Goal: Task Accomplishment & Management: Use online tool/utility

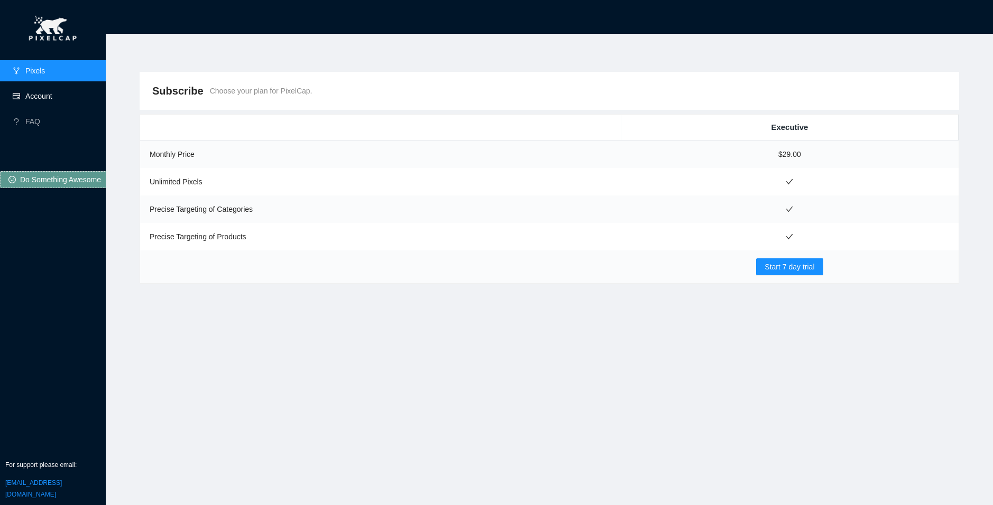
click at [35, 100] on link "Account" at bounding box center [38, 96] width 27 height 8
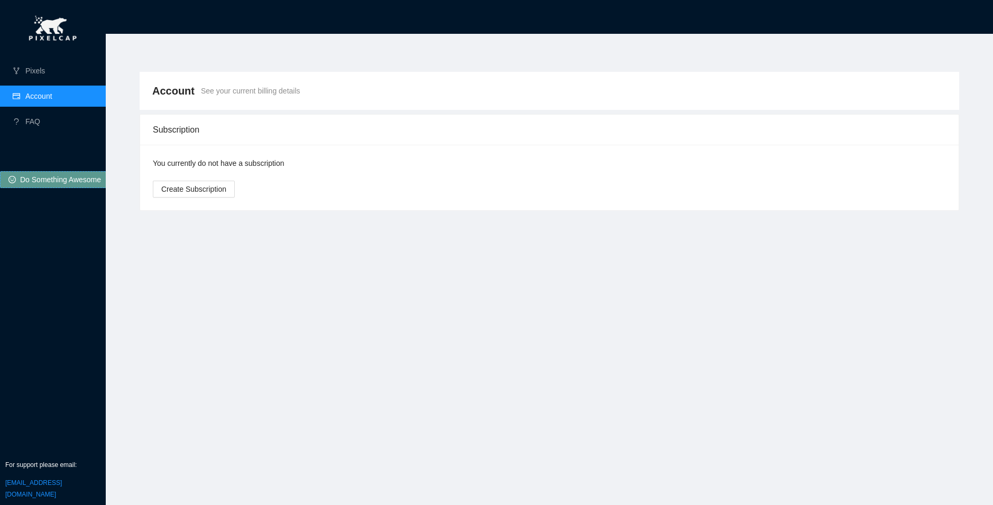
click at [53, 180] on span "Do Something Awesome" at bounding box center [60, 180] width 81 height 12
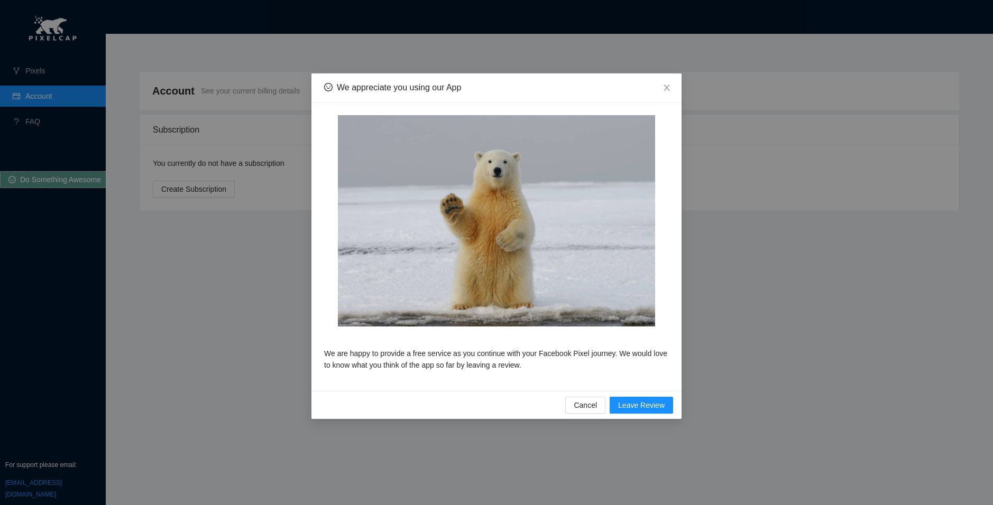
click at [114, 315] on div "We appreciate you using our App We are happy to provide a free service as you c…" at bounding box center [496, 252] width 993 height 505
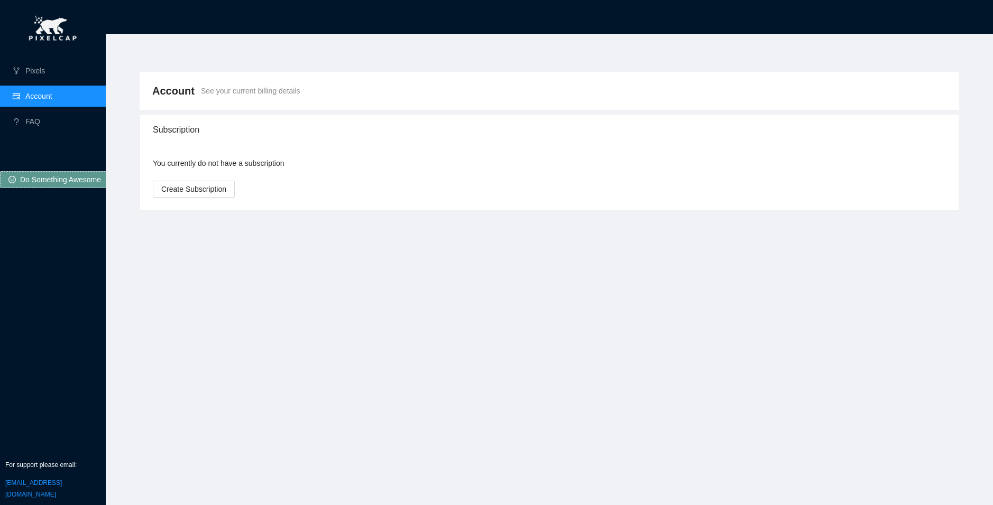
click at [51, 486] on link "[EMAIL_ADDRESS][DOMAIN_NAME]" at bounding box center [33, 489] width 57 height 19
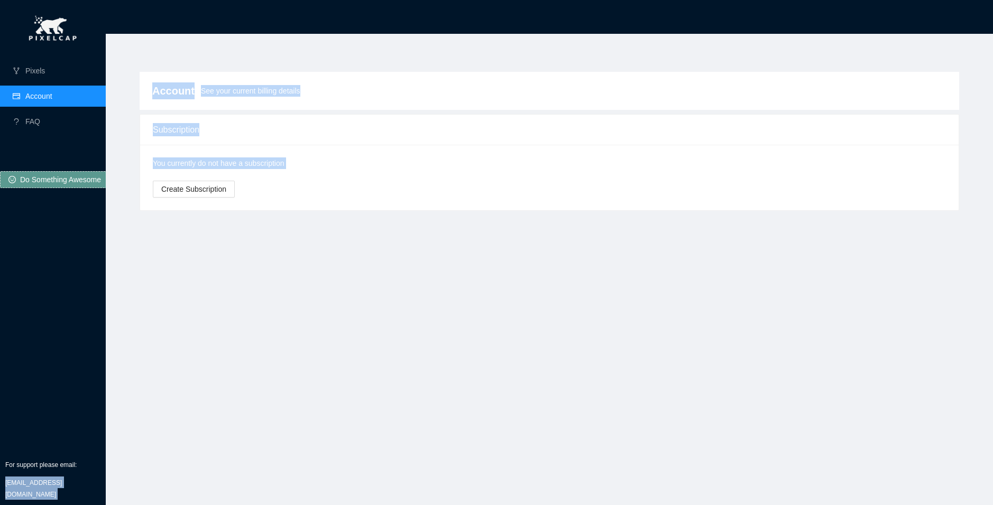
drag, startPoint x: 109, startPoint y: 486, endPoint x: 5, endPoint y: 484, distance: 103.7
click at [0, 487] on section "Pixels Account FAQ Do Something Awesome For support please email: performanteco…" at bounding box center [496, 252] width 993 height 505
copy section "performantecommerce@gmail.com Account See your current billing details Subscrip…"
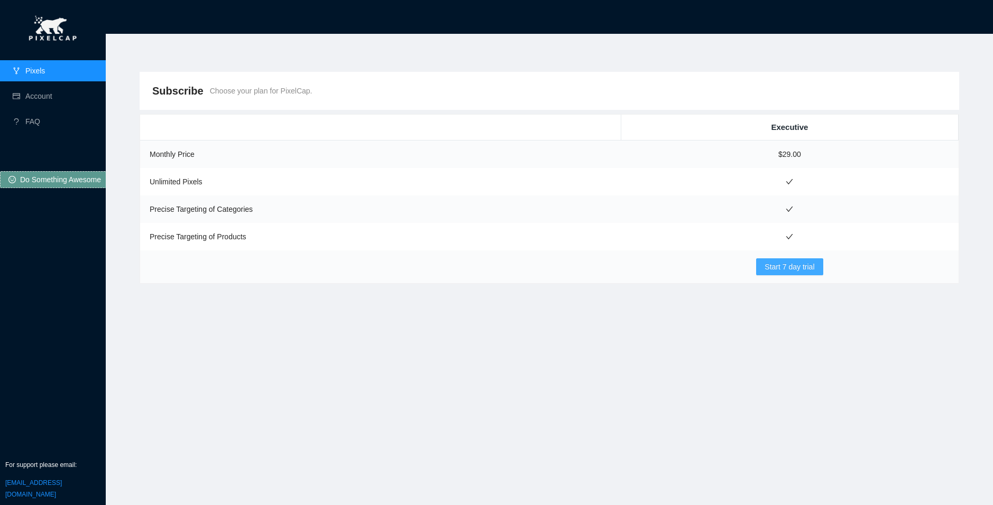
drag, startPoint x: 813, startPoint y: 266, endPoint x: 800, endPoint y: 125, distance: 142.3
click at [802, 131] on table "Executive Monthly Price $29.00 Unlimited Pixels Precise Targeting of Categories…" at bounding box center [549, 199] width 818 height 169
click at [787, 155] on td "$29.00" at bounding box center [789, 155] width 337 height 28
click at [792, 187] on td at bounding box center [789, 181] width 337 height 27
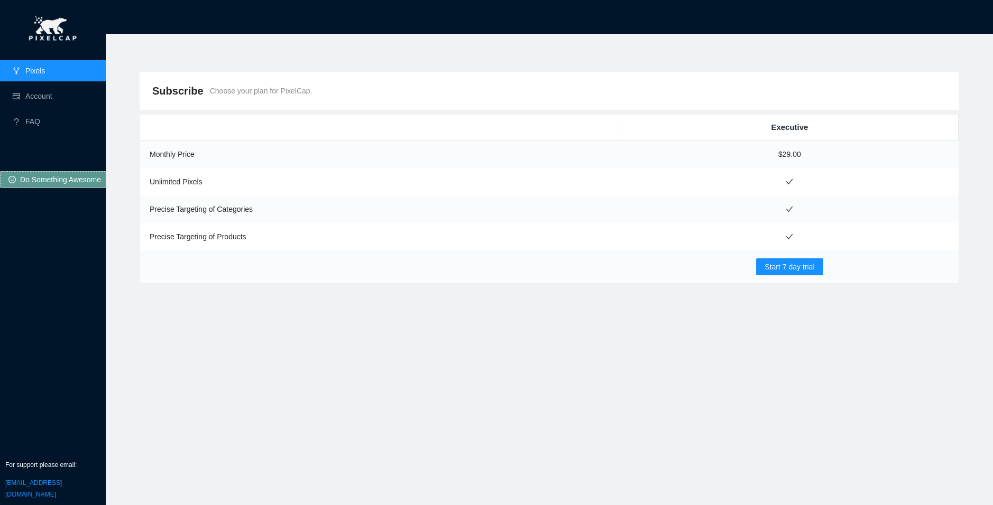
click at [795, 210] on td at bounding box center [789, 209] width 337 height 27
click at [52, 96] on link "Account" at bounding box center [38, 96] width 27 height 8
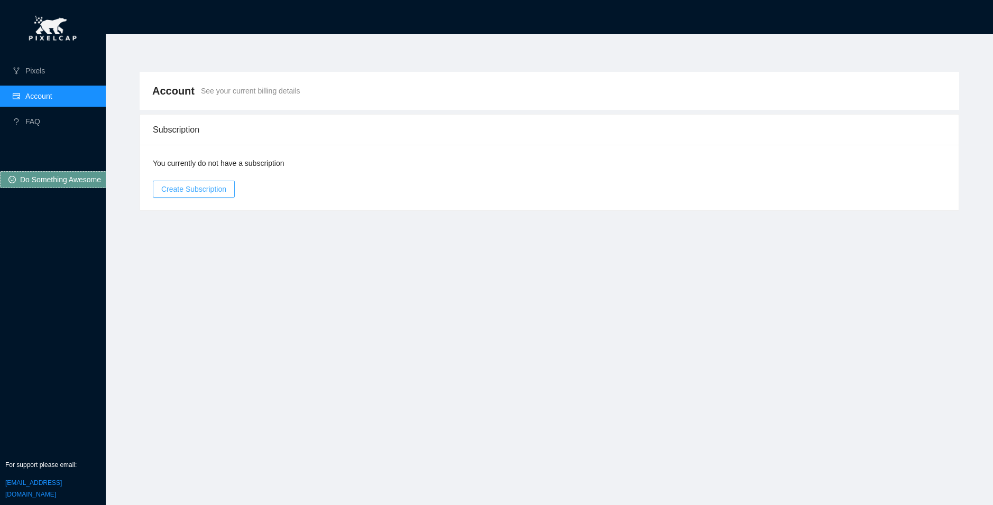
click at [209, 189] on span "Create Subscription" at bounding box center [193, 189] width 65 height 12
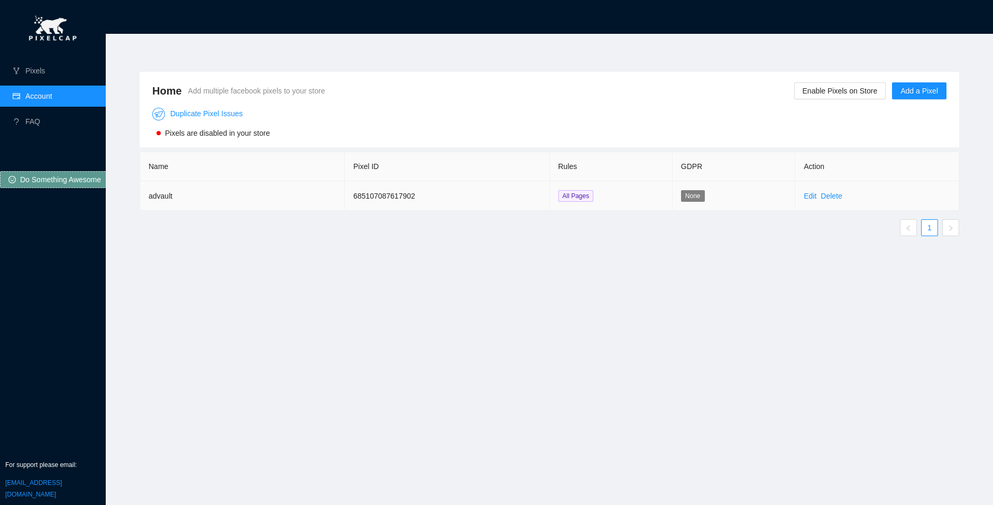
click at [369, 192] on td "685107087617902" at bounding box center [447, 196] width 205 height 30
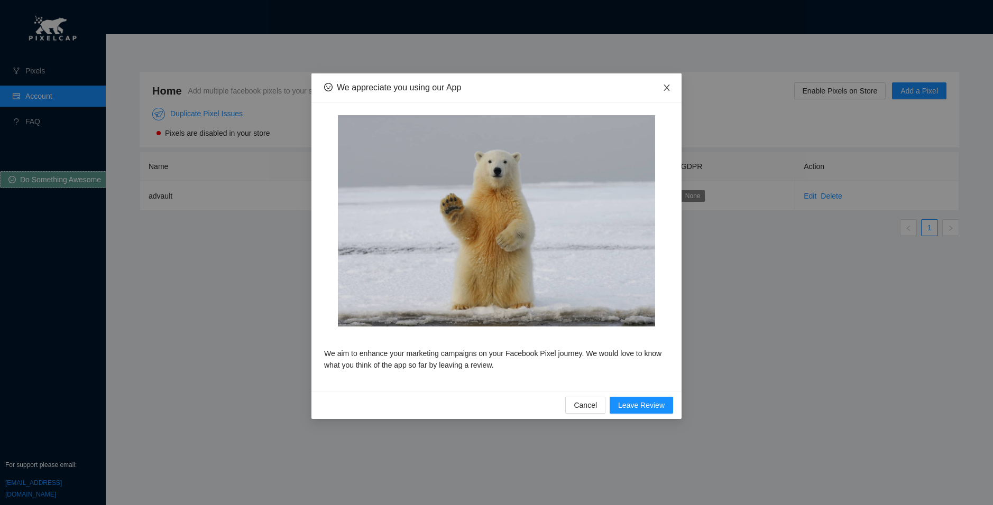
click at [670, 85] on icon "close" at bounding box center [666, 88] width 8 height 8
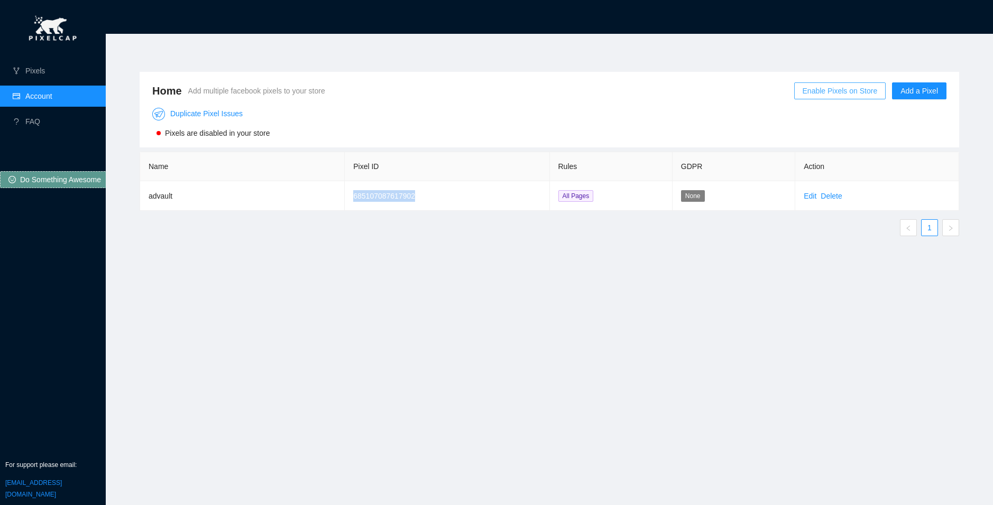
click at [846, 84] on button "Enable Pixels on Store" at bounding box center [840, 90] width 92 height 17
click at [873, 58] on div "Sure to Enable Cancel OK" at bounding box center [844, 51] width 78 height 48
click at [872, 58] on button "OK" at bounding box center [864, 60] width 19 height 13
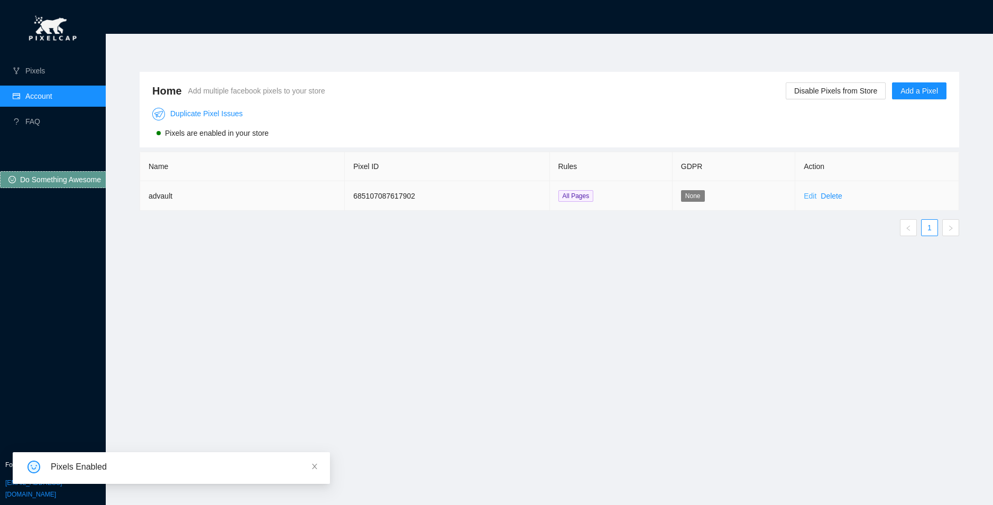
click at [809, 197] on link "Edit" at bounding box center [810, 196] width 13 height 8
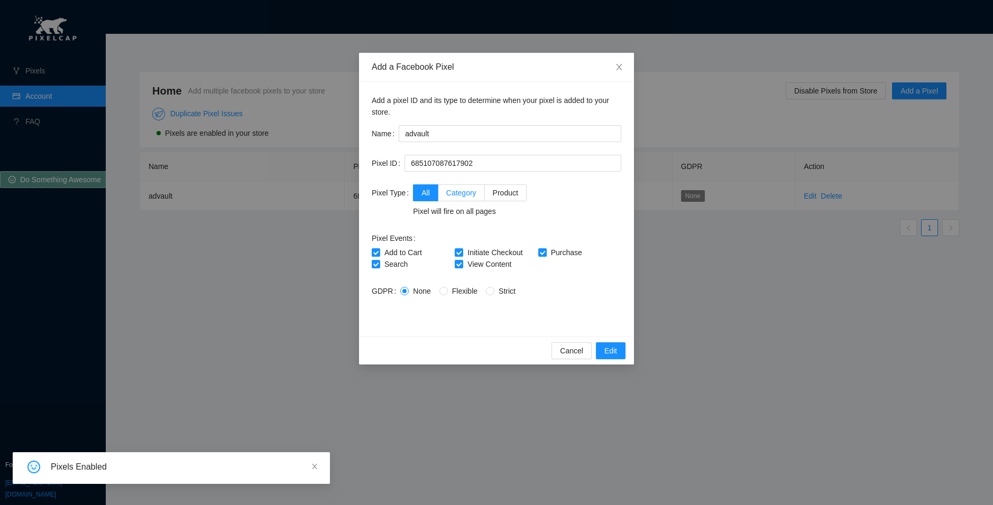
click at [456, 189] on span "Category" at bounding box center [461, 193] width 30 height 8
click at [446, 189] on input "Category" at bounding box center [441, 191] width 7 height 7
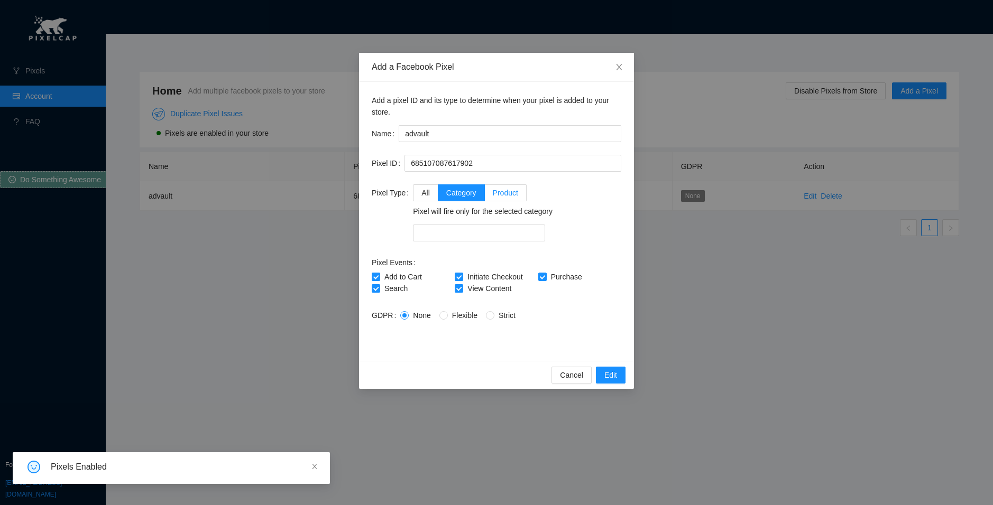
click at [510, 189] on span "Product" at bounding box center [505, 193] width 25 height 8
click at [492, 189] on input "Product" at bounding box center [488, 191] width 7 height 7
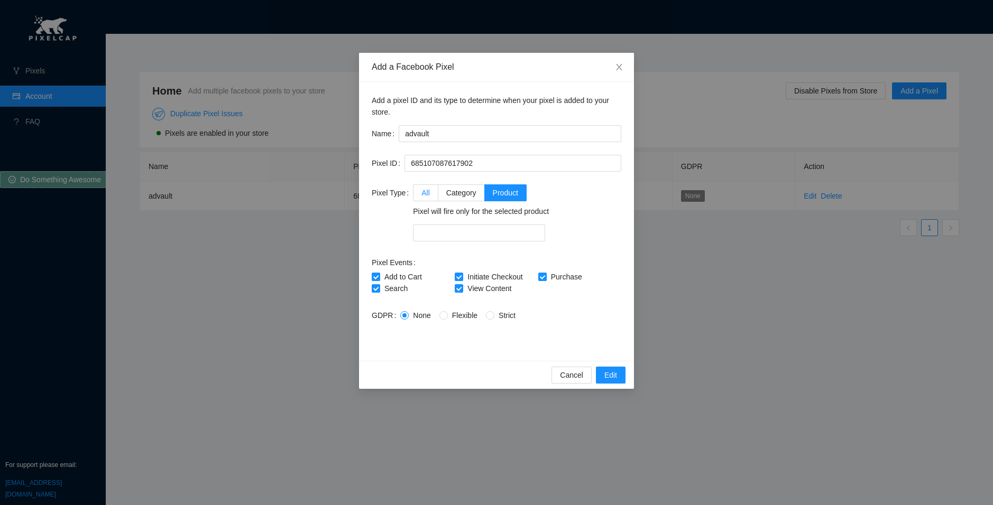
click at [422, 192] on span "All" at bounding box center [425, 193] width 8 height 8
click at [421, 192] on input "All" at bounding box center [416, 191] width 7 height 7
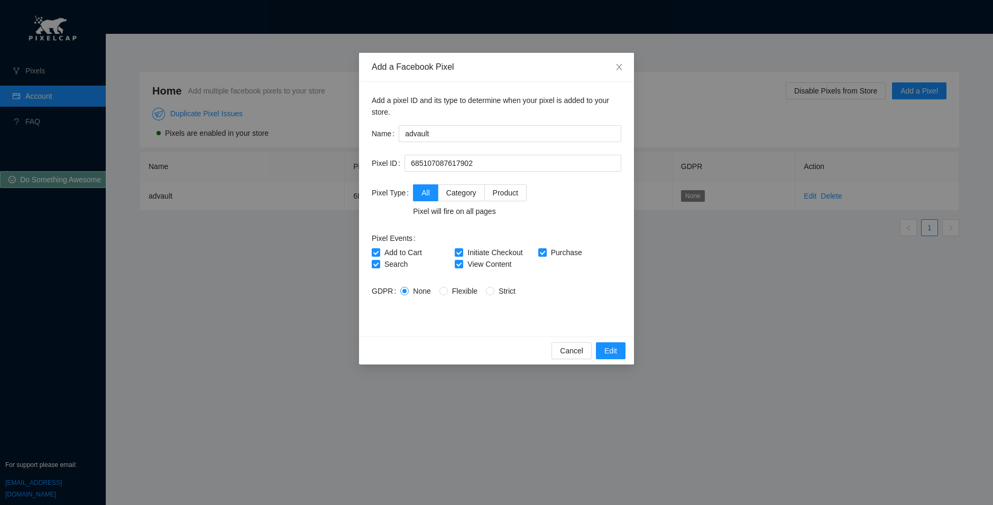
click at [708, 360] on div "Add a Facebook Pixel Add a pixel ID and its type to determine when your pixel i…" at bounding box center [496, 252] width 993 height 505
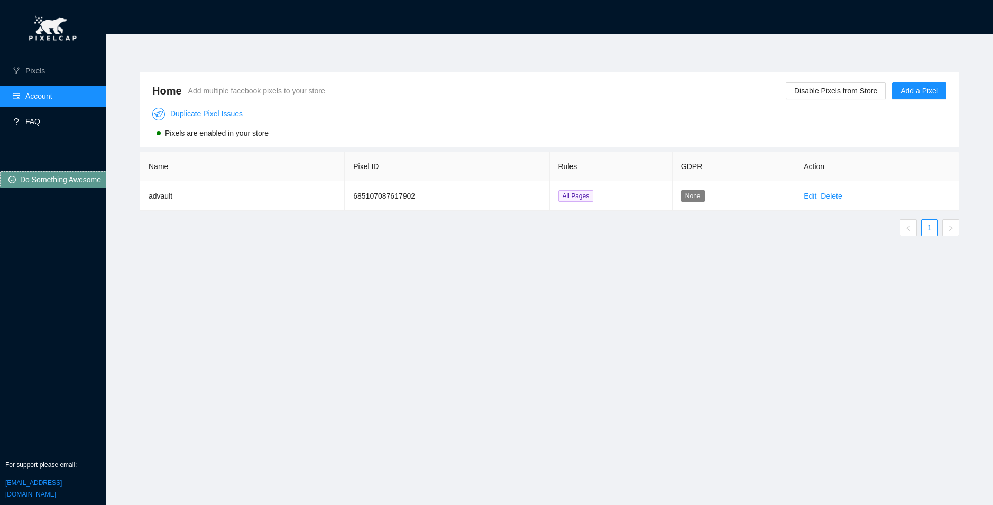
click at [40, 119] on link "FAQ" at bounding box center [32, 121] width 15 height 8
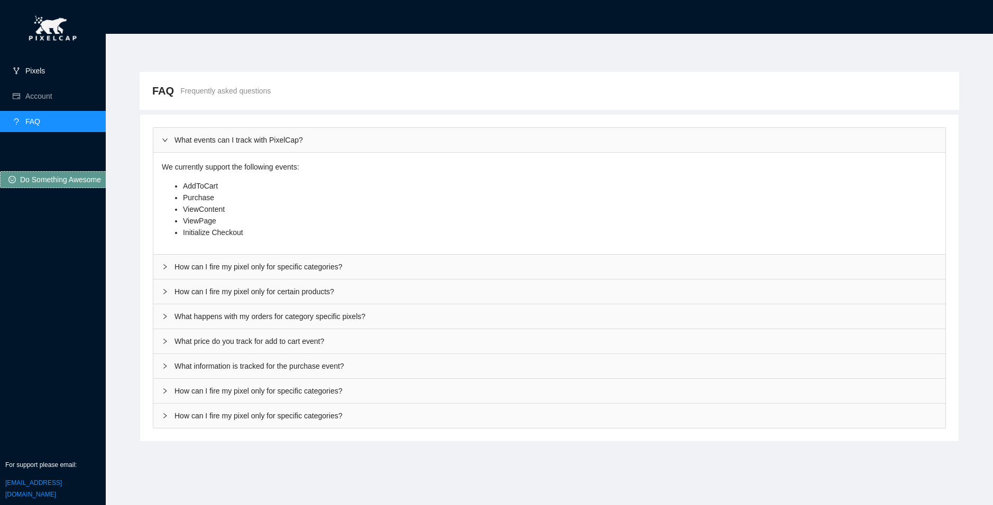
click at [45, 73] on link "Pixels" at bounding box center [35, 71] width 20 height 8
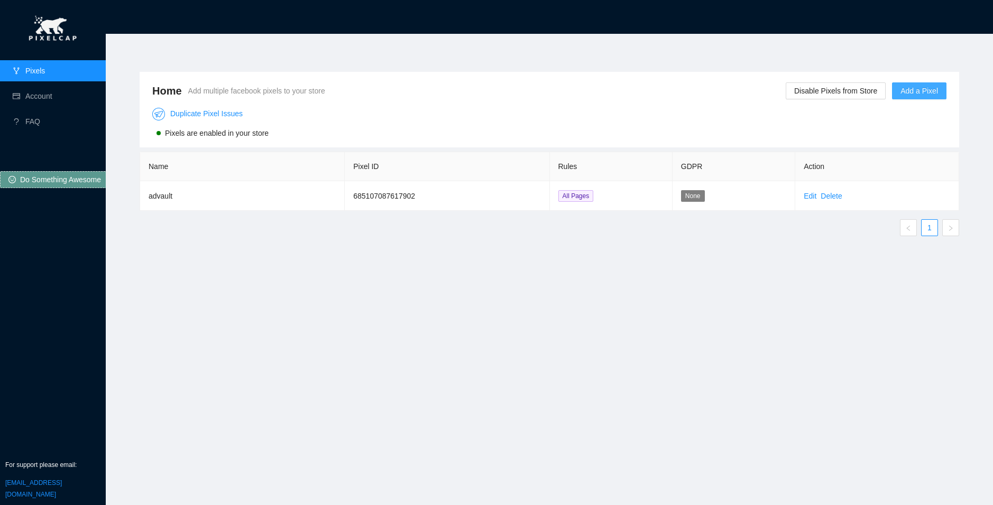
click at [899, 88] on button "Add a Pixel" at bounding box center [919, 90] width 54 height 17
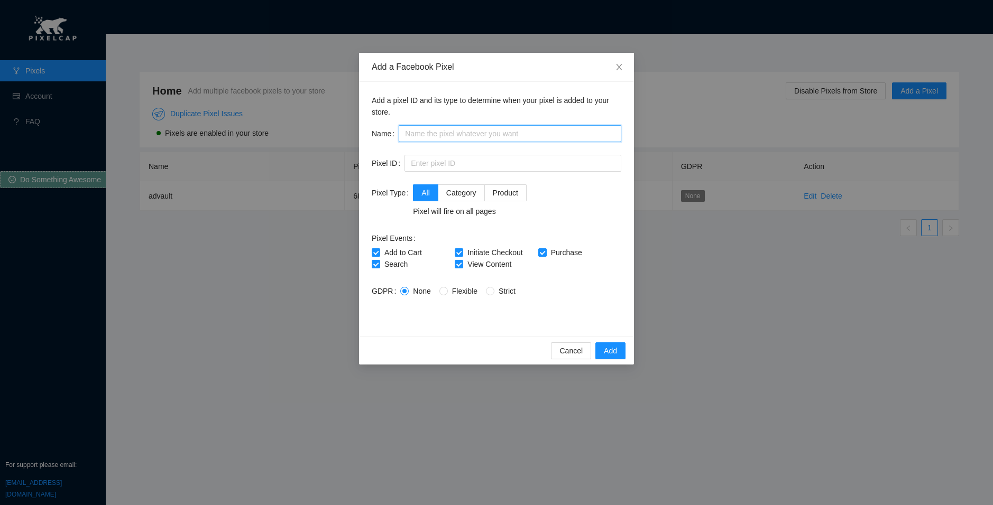
click at [520, 136] on input "text" at bounding box center [510, 133] width 223 height 17
paste input "1493026415070240"
type input "1493026415070240"
click at [468, 162] on input "text" at bounding box center [512, 163] width 217 height 17
click at [628, 352] on div "Cancel Add" at bounding box center [496, 351] width 275 height 28
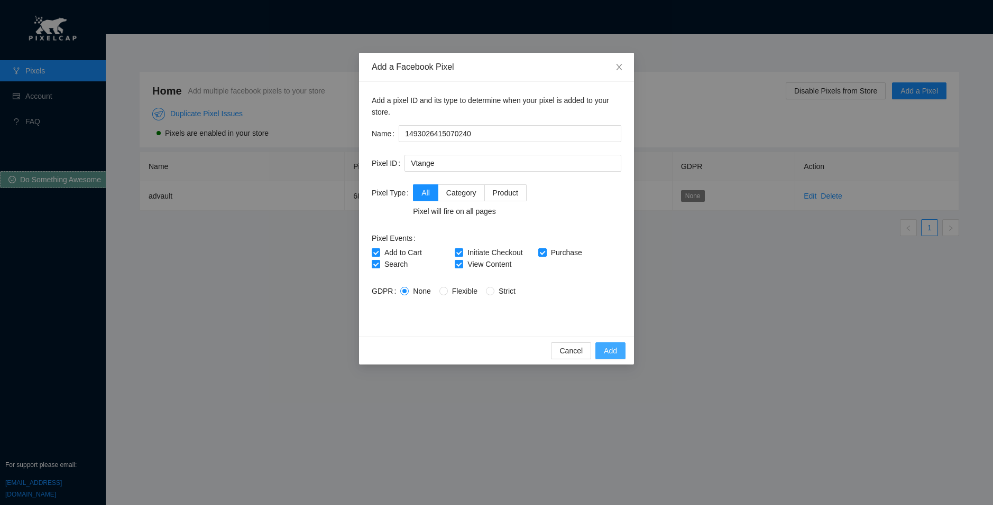
click at [616, 344] on button "Add" at bounding box center [610, 351] width 30 height 17
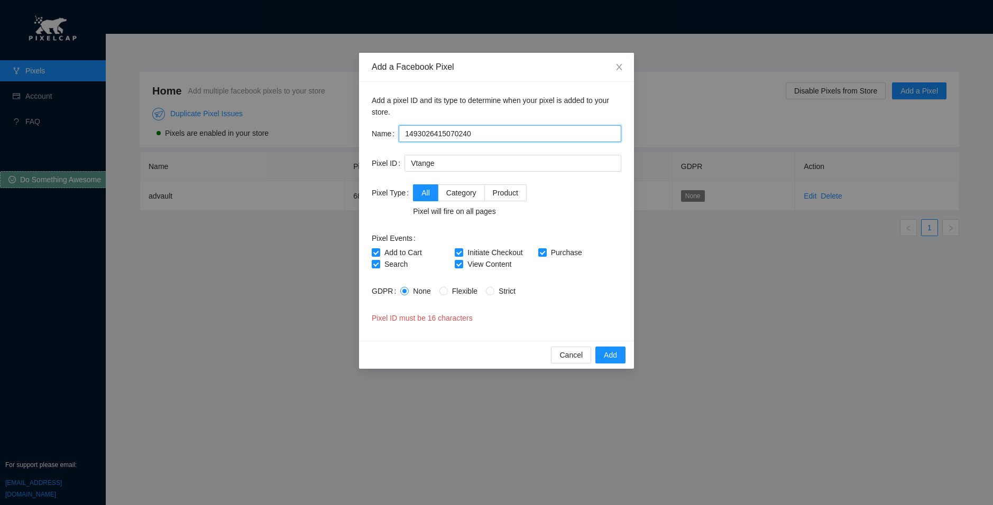
click at [485, 132] on input "1493026415070240" at bounding box center [510, 133] width 223 height 17
click at [403, 135] on input "1493026415070240" at bounding box center [510, 133] width 223 height 17
drag, startPoint x: 404, startPoint y: 135, endPoint x: 395, endPoint y: 135, distance: 9.5
click at [395, 135] on div "Name 1493026415070240" at bounding box center [497, 133] width 250 height 17
click at [406, 133] on input "1493026415070240" at bounding box center [510, 133] width 223 height 17
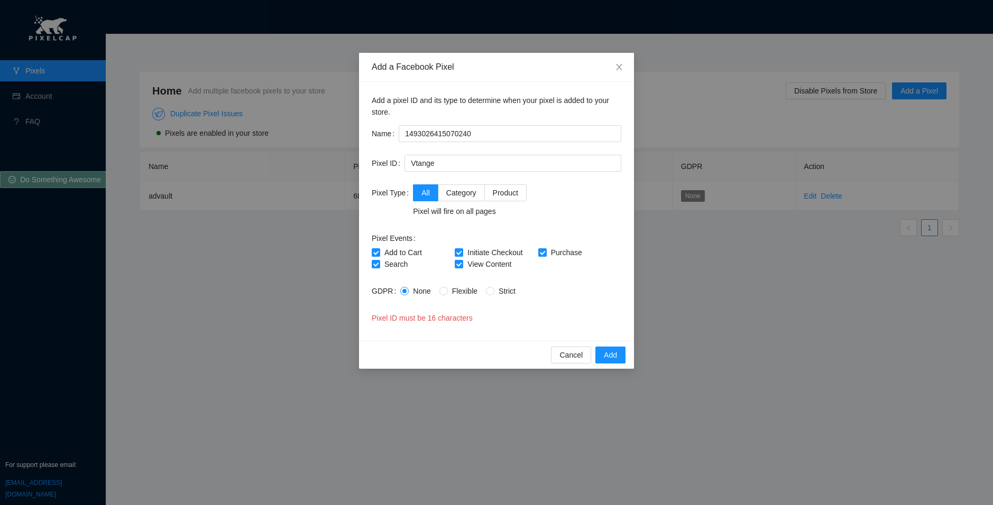
click at [585, 216] on div "All Category Product Pixel will fire on all pages" at bounding box center [517, 201] width 208 height 33
click at [602, 358] on button "Add" at bounding box center [610, 355] width 30 height 17
click at [477, 339] on div "Add a pixel ID and its type to determine when your pixel is added to your store…" at bounding box center [496, 211] width 275 height 259
drag, startPoint x: 493, startPoint y: 115, endPoint x: 495, endPoint y: 134, distance: 19.2
click at [493, 116] on p "Add a pixel ID and its type to determine when your pixel is added to your store." at bounding box center [497, 106] width 250 height 23
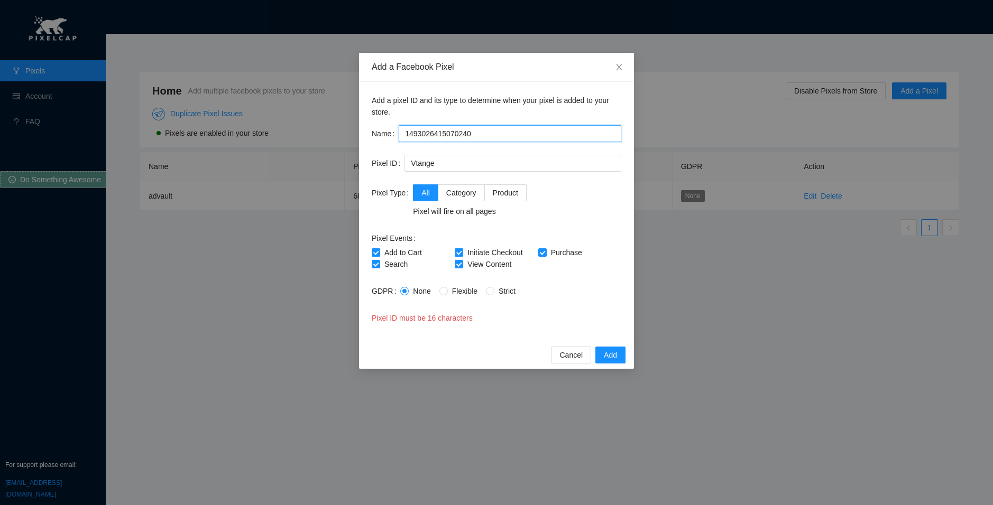
click at [495, 134] on input "1493026415070240" at bounding box center [510, 133] width 223 height 17
click at [576, 196] on div "All Category Product Pixel will fire on all pages" at bounding box center [517, 201] width 208 height 33
click at [454, 125] on input "1493026415070240" at bounding box center [510, 133] width 223 height 17
click at [461, 171] on input "Vtange" at bounding box center [512, 163] width 217 height 17
paste input "1493026415070240"
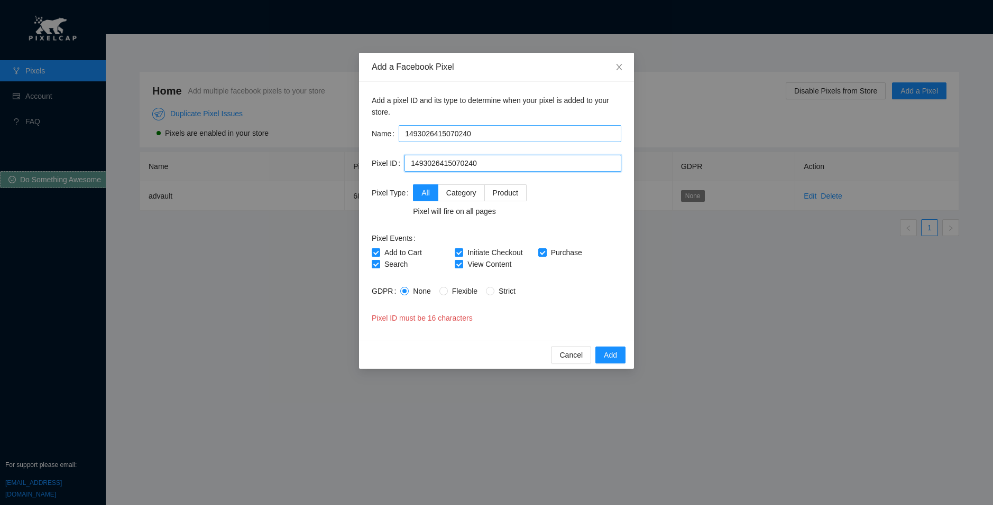
type input "1493026415070240"
click at [464, 136] on input "1493026415070240" at bounding box center [510, 133] width 223 height 17
type input "vantage"
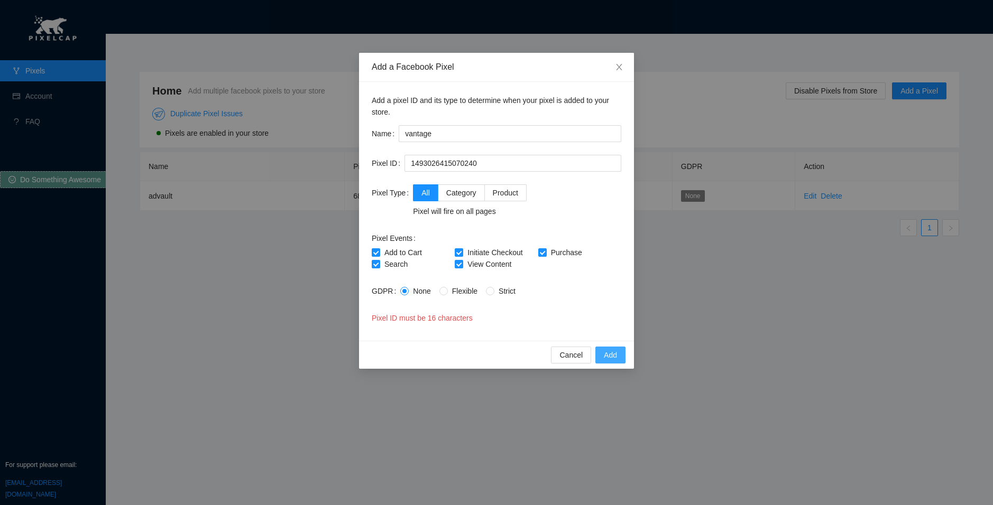
click at [607, 353] on span "Add" at bounding box center [610, 355] width 13 height 12
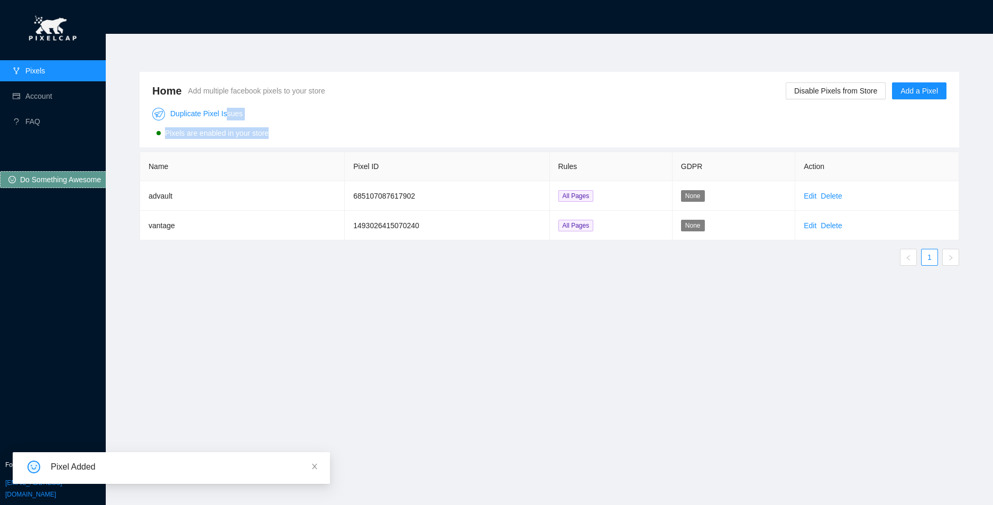
drag, startPoint x: 225, startPoint y: 118, endPoint x: 307, endPoint y: 128, distance: 83.1
click at [307, 128] on div "Duplicate Pixel Issues Pixels are enabled in your store" at bounding box center [549, 121] width 794 height 38
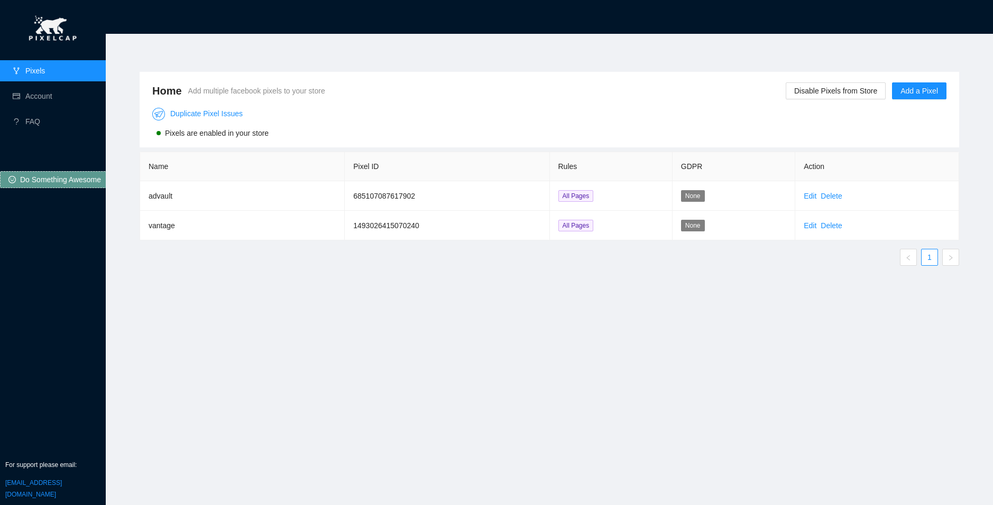
click at [306, 128] on div "Duplicate Pixel Issues Pixels are enabled in your store" at bounding box center [549, 121] width 794 height 38
click at [45, 96] on link "Account" at bounding box center [38, 96] width 27 height 8
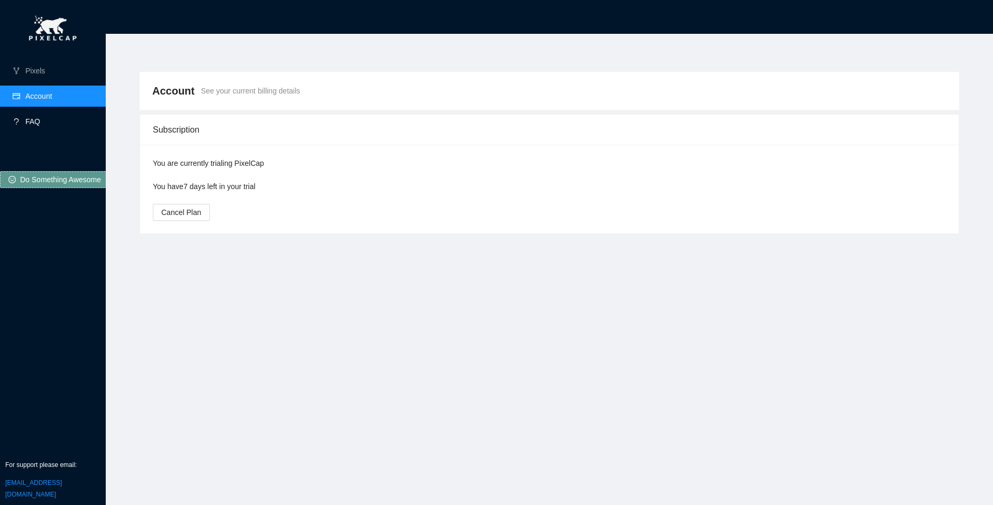
click at [40, 119] on link "FAQ" at bounding box center [32, 121] width 15 height 8
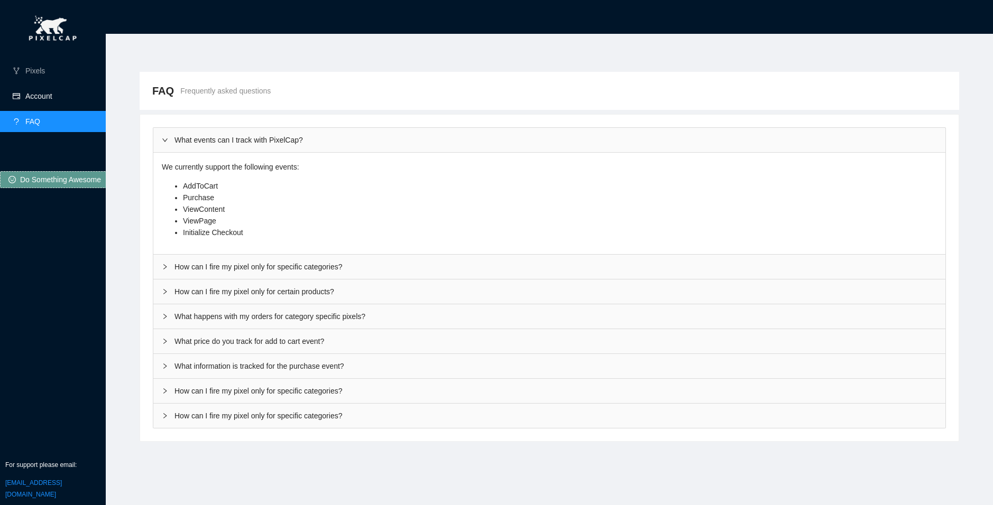
click at [30, 92] on link "Account" at bounding box center [38, 96] width 27 height 8
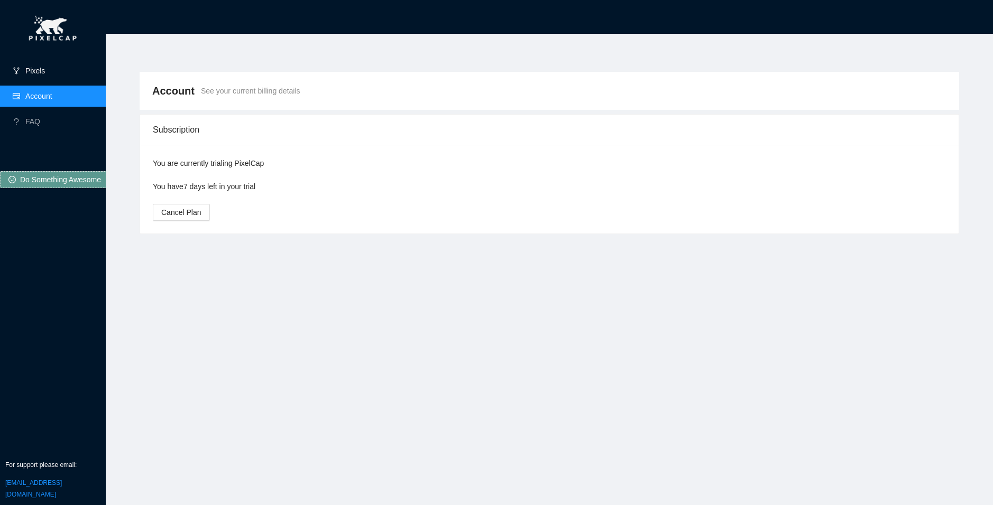
click at [28, 74] on link "Pixels" at bounding box center [35, 71] width 20 height 8
